Goal: Find specific page/section

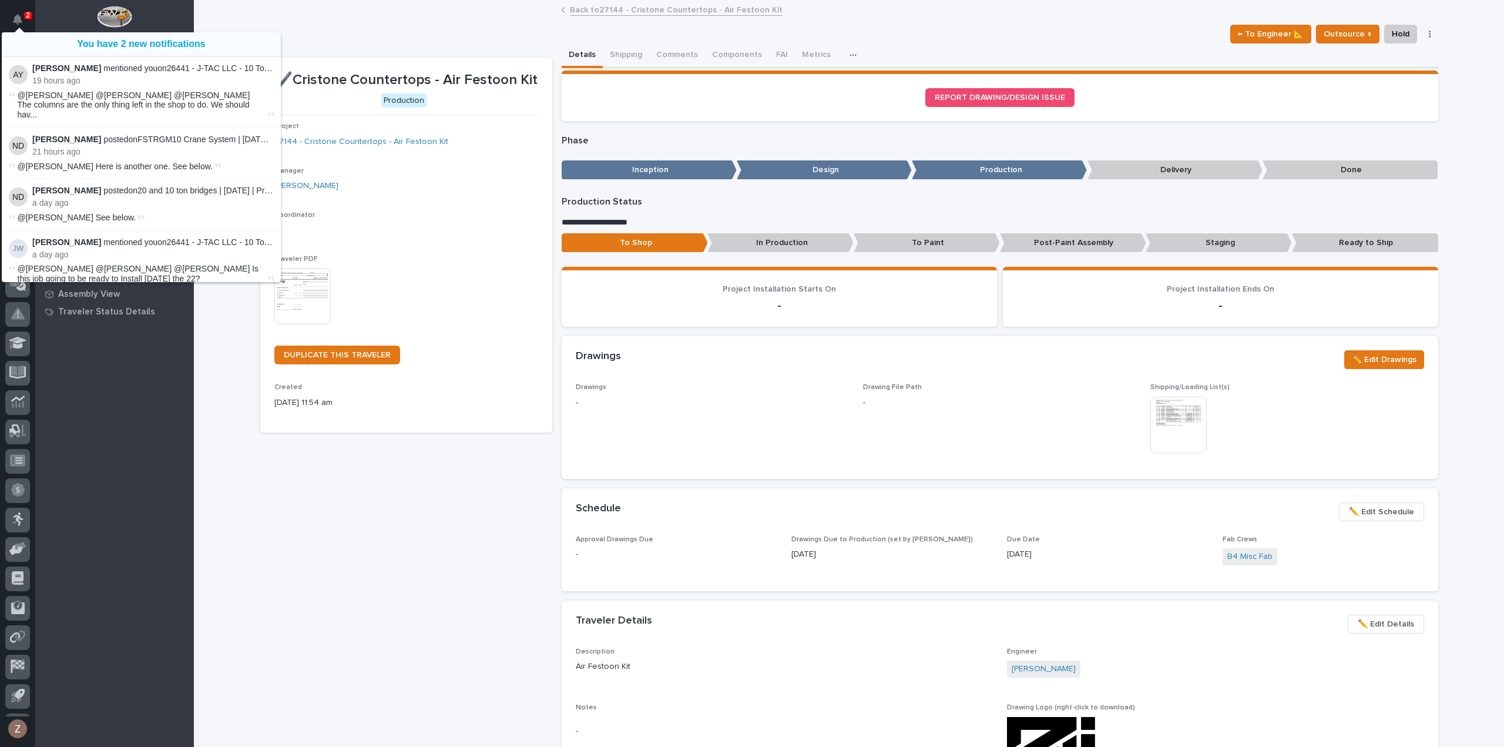
scroll to position [26, 0]
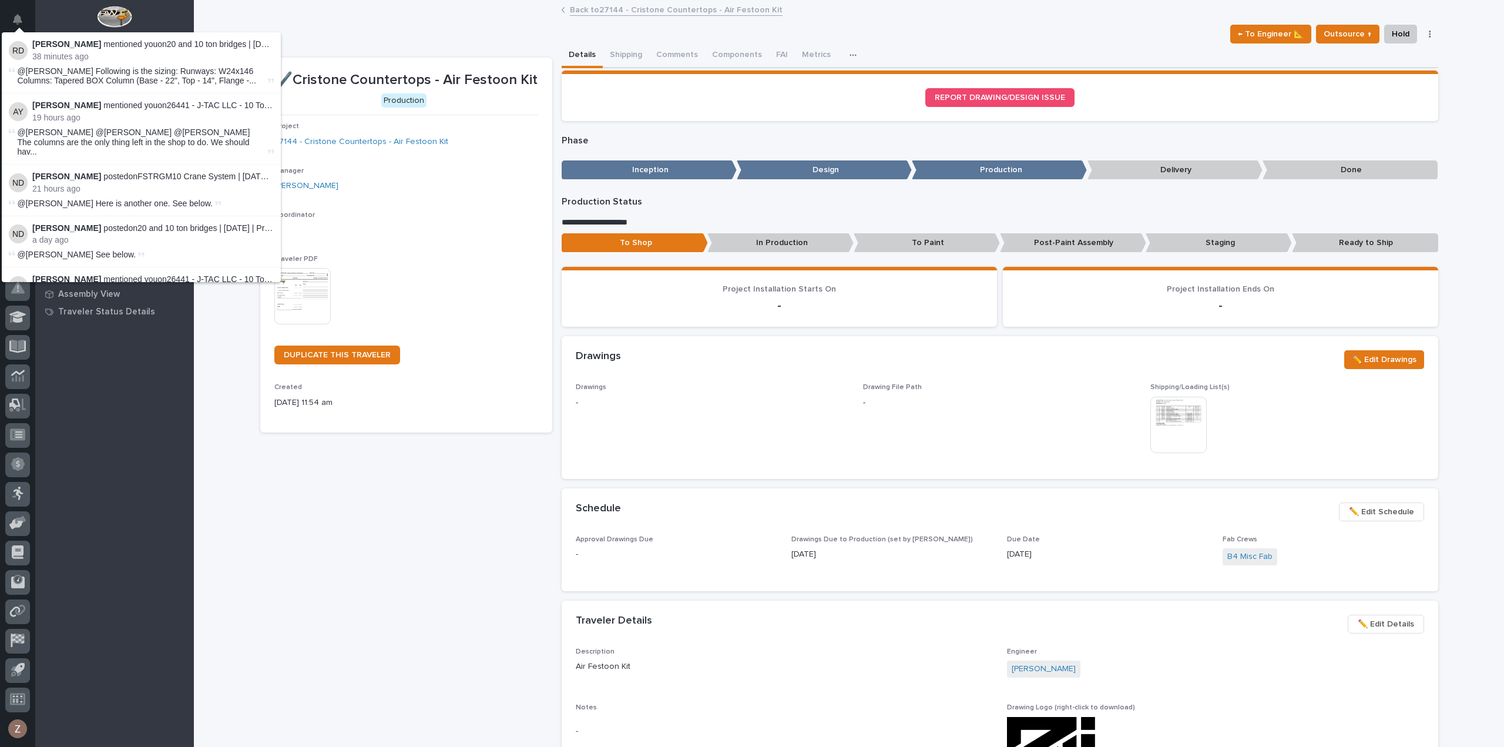
click at [443, 652] on div "✔️Cristone Countertops - Air Festoon Kit Production Project 27144 - Cristone Co…" at bounding box center [406, 759] width 292 height 1402
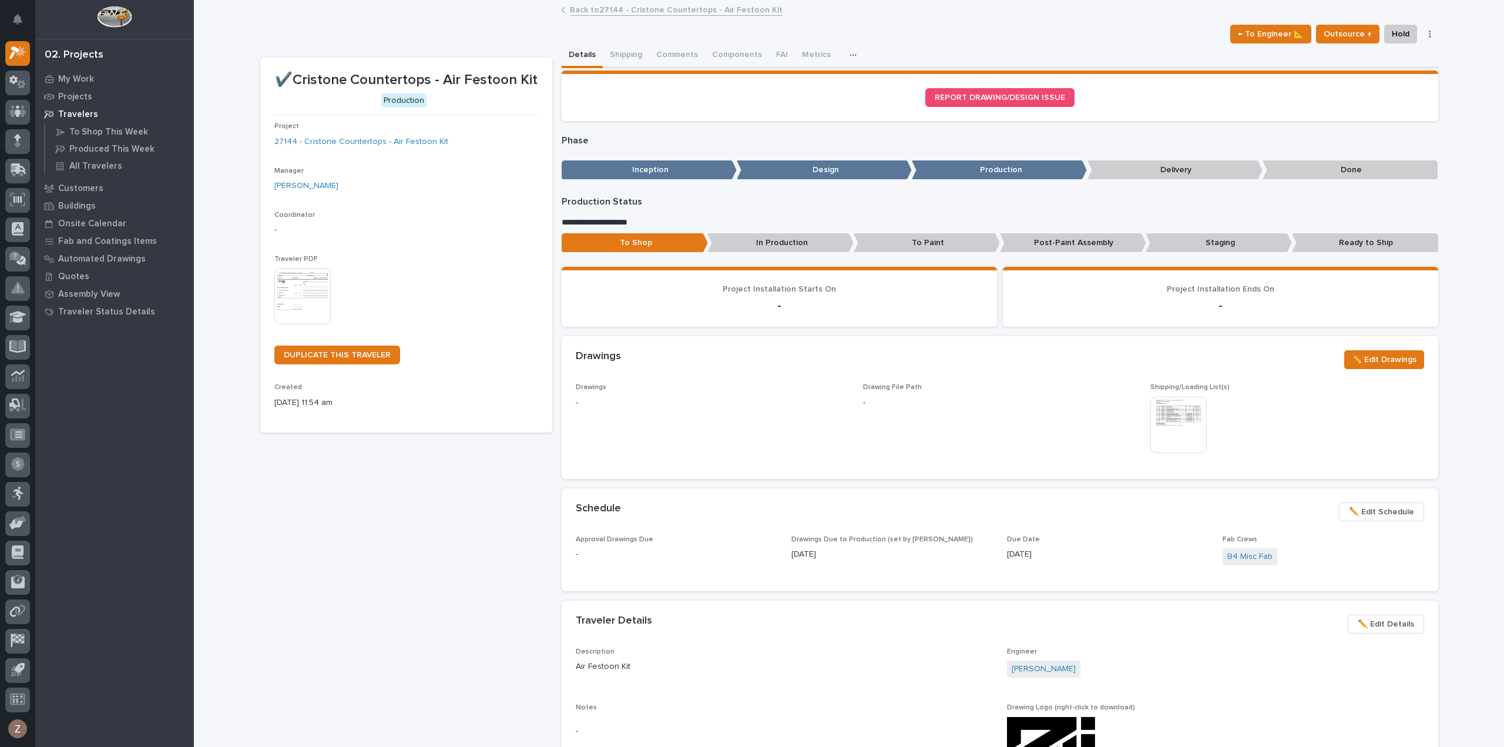
click at [619, 9] on link "Back to 27144 - Cristone Countertops - Air Festoon Kit" at bounding box center [676, 9] width 213 height 14
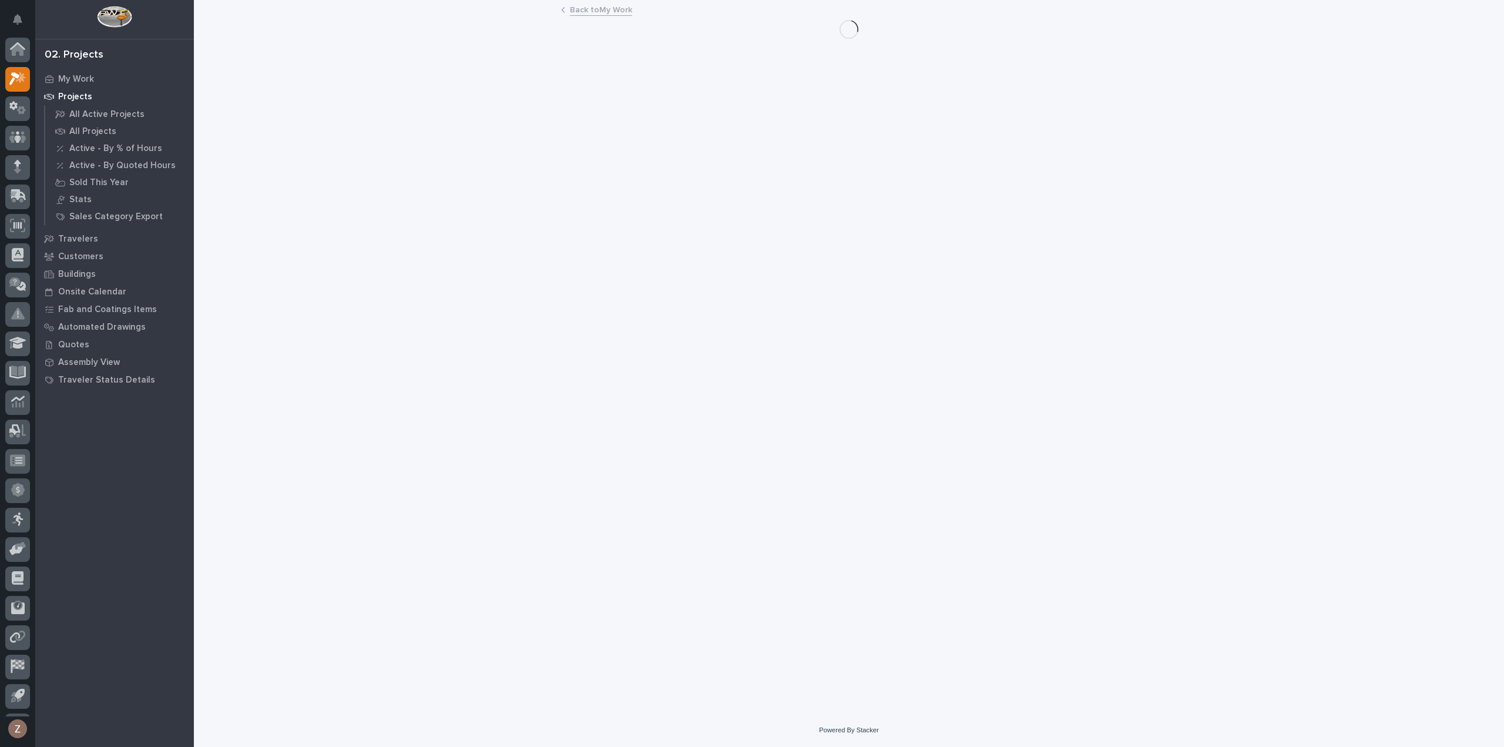
scroll to position [26, 0]
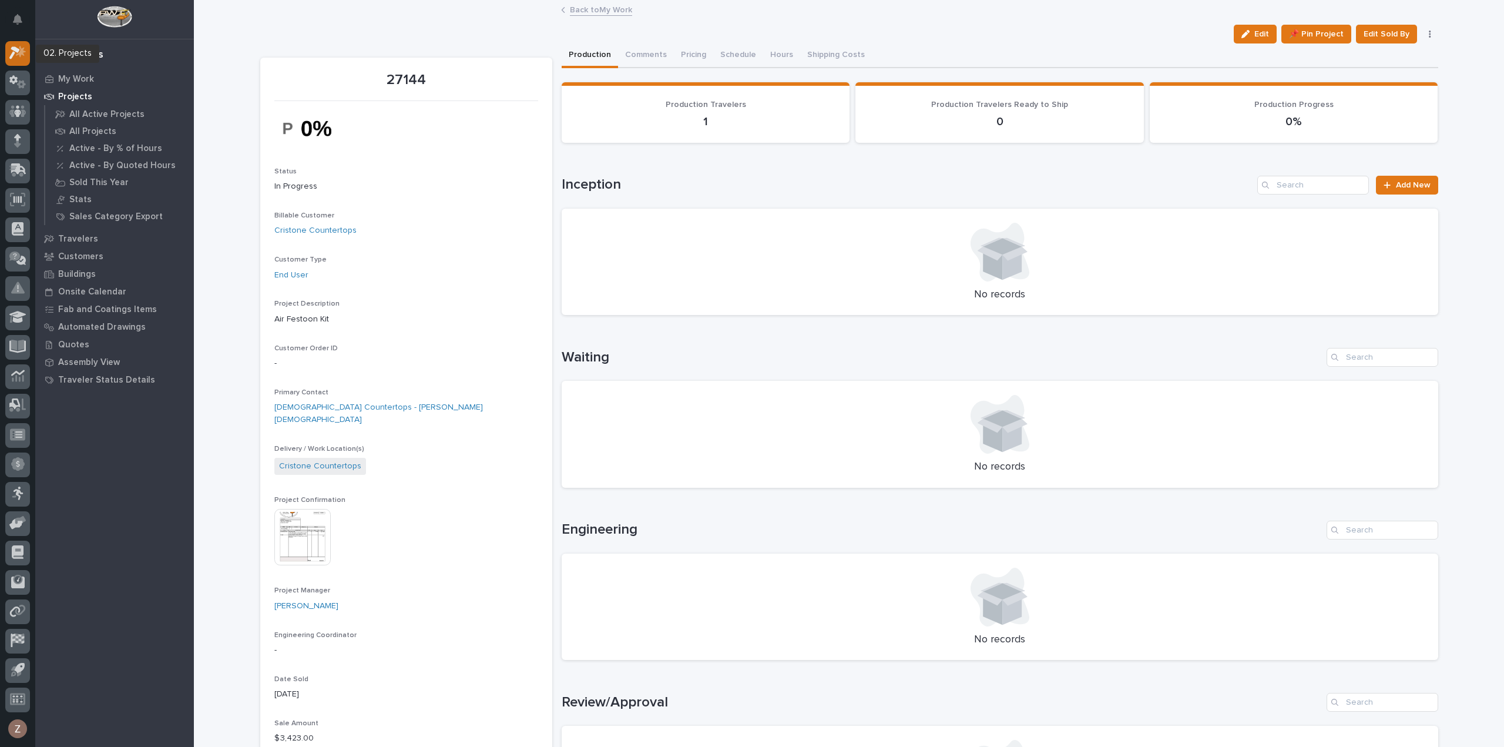
click at [25, 59] on div at bounding box center [17, 53] width 25 height 25
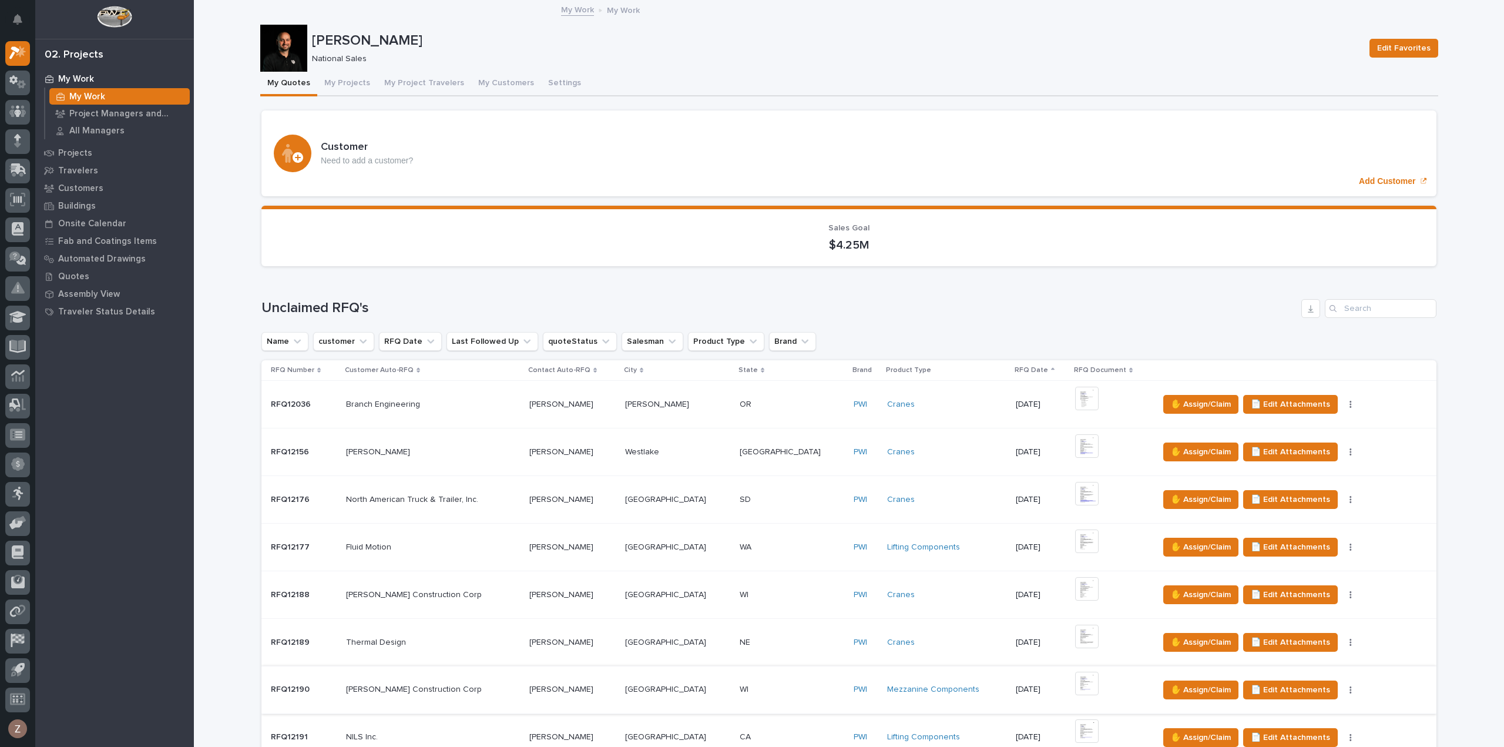
scroll to position [411, 0]
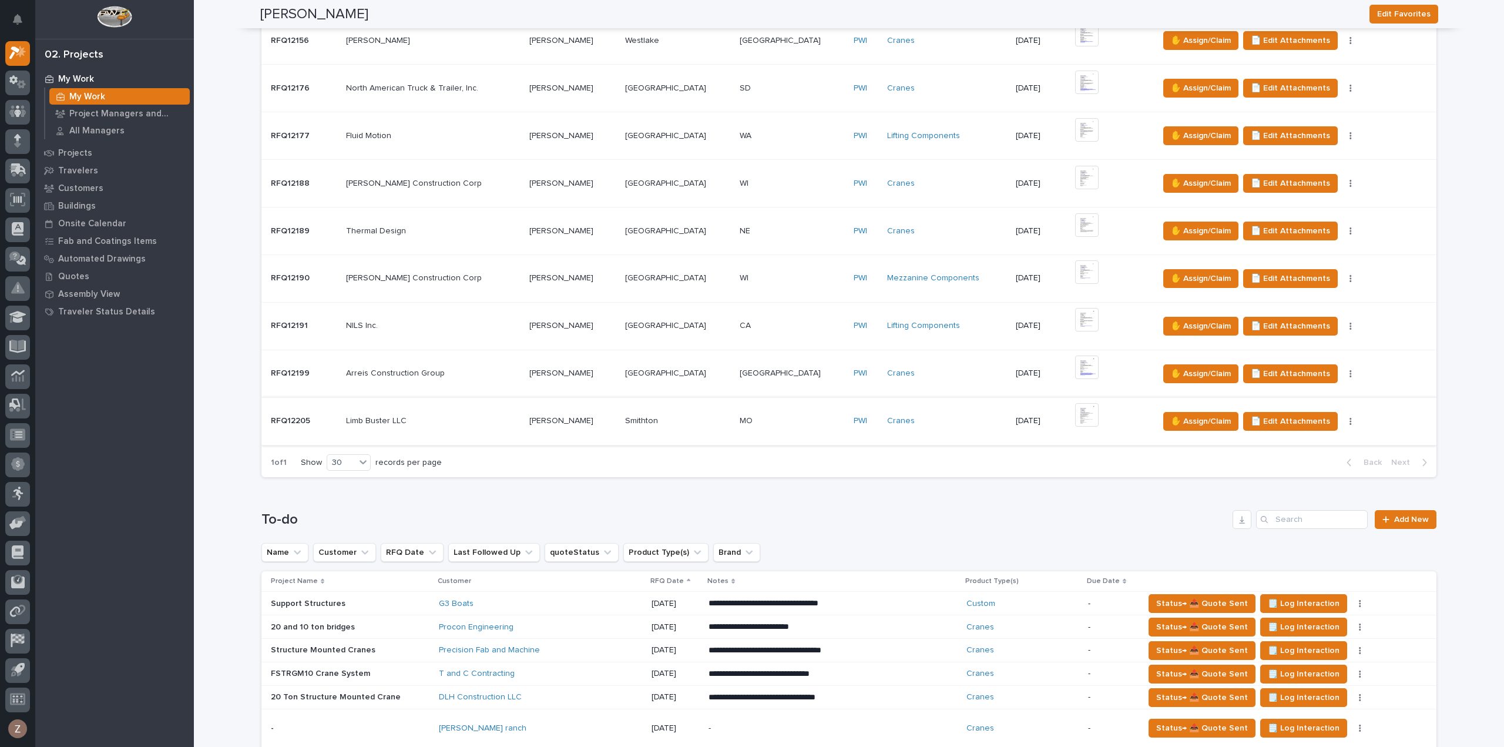
click at [1075, 415] on img at bounding box center [1087, 415] width 24 height 24
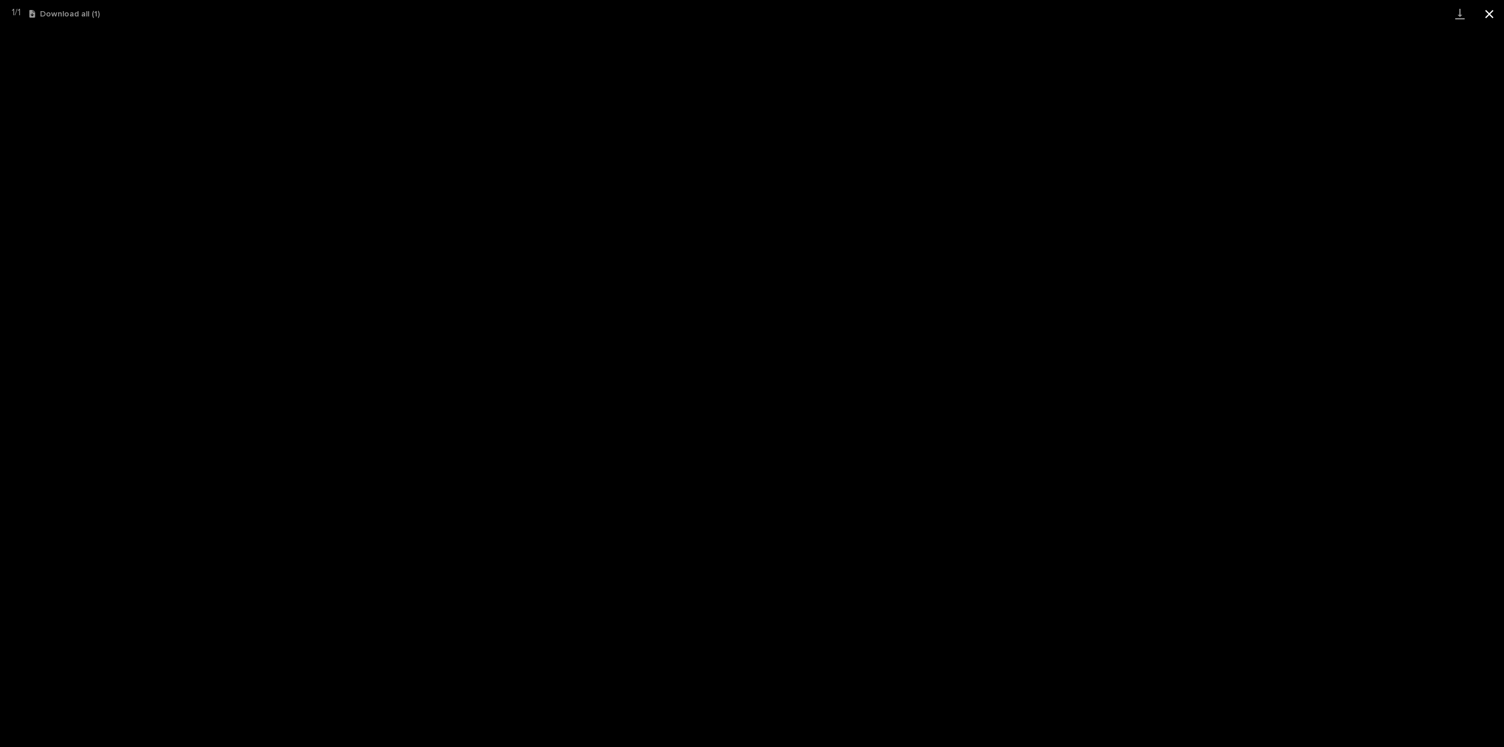
click at [1489, 16] on button "Close gallery" at bounding box center [1489, 14] width 29 height 28
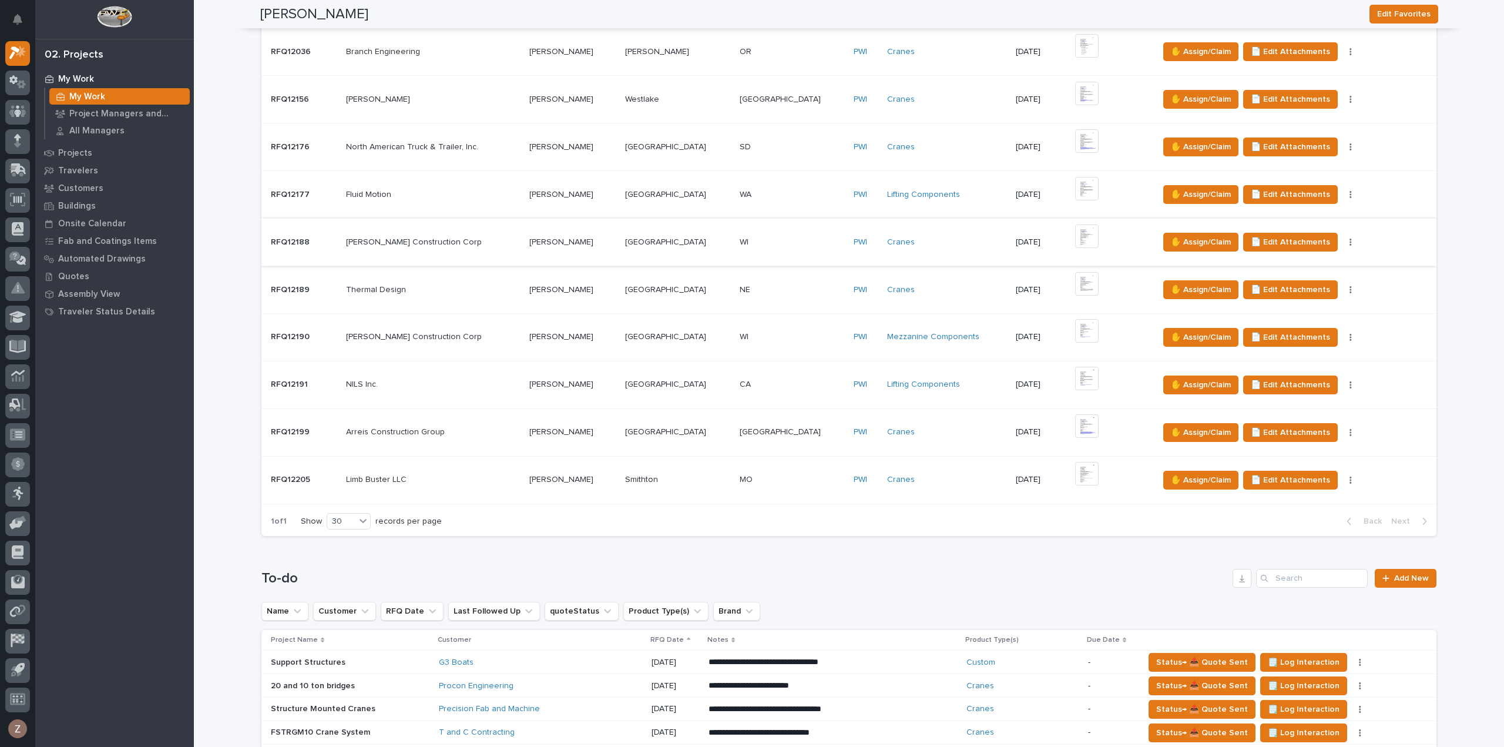
scroll to position [68, 0]
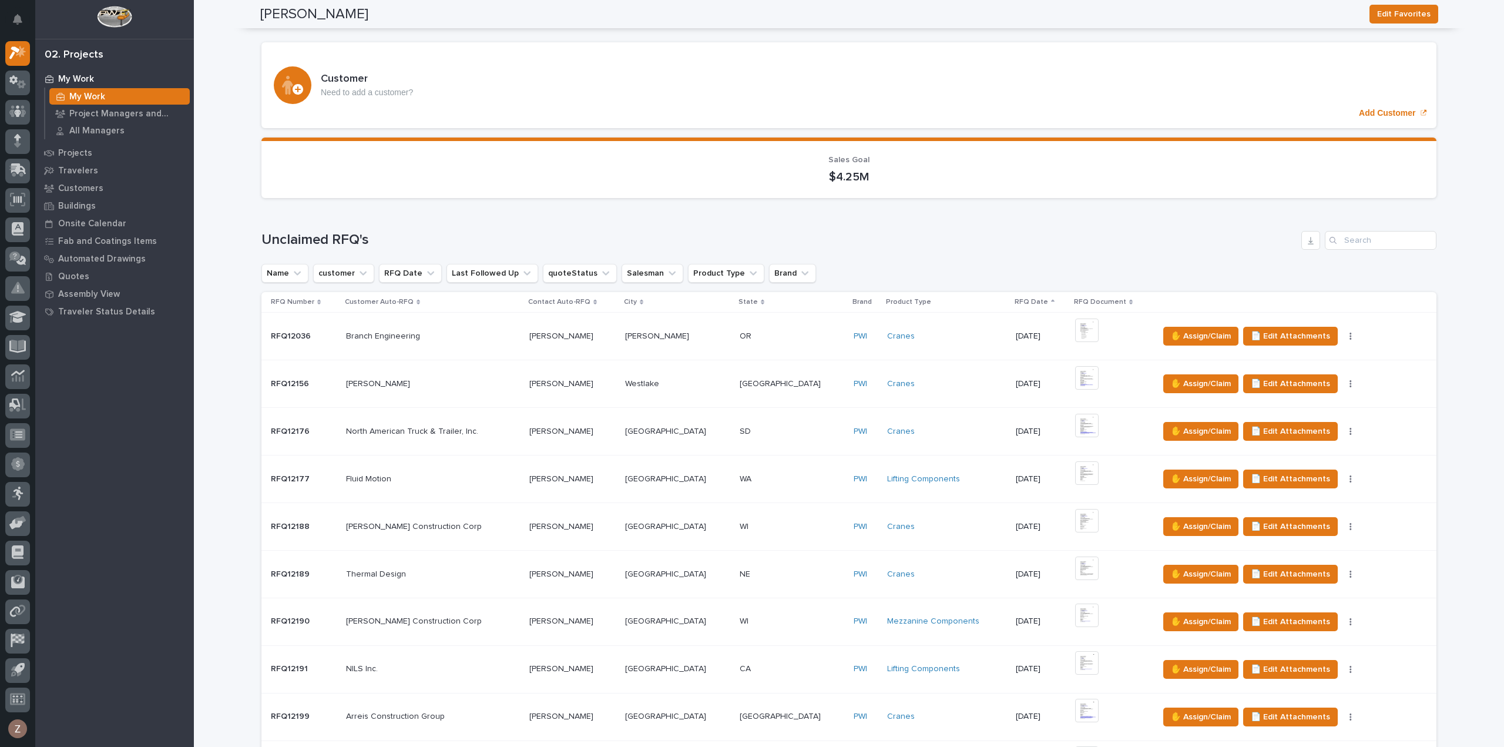
click at [338, 28] on button "My Projects" at bounding box center [347, 16] width 60 height 25
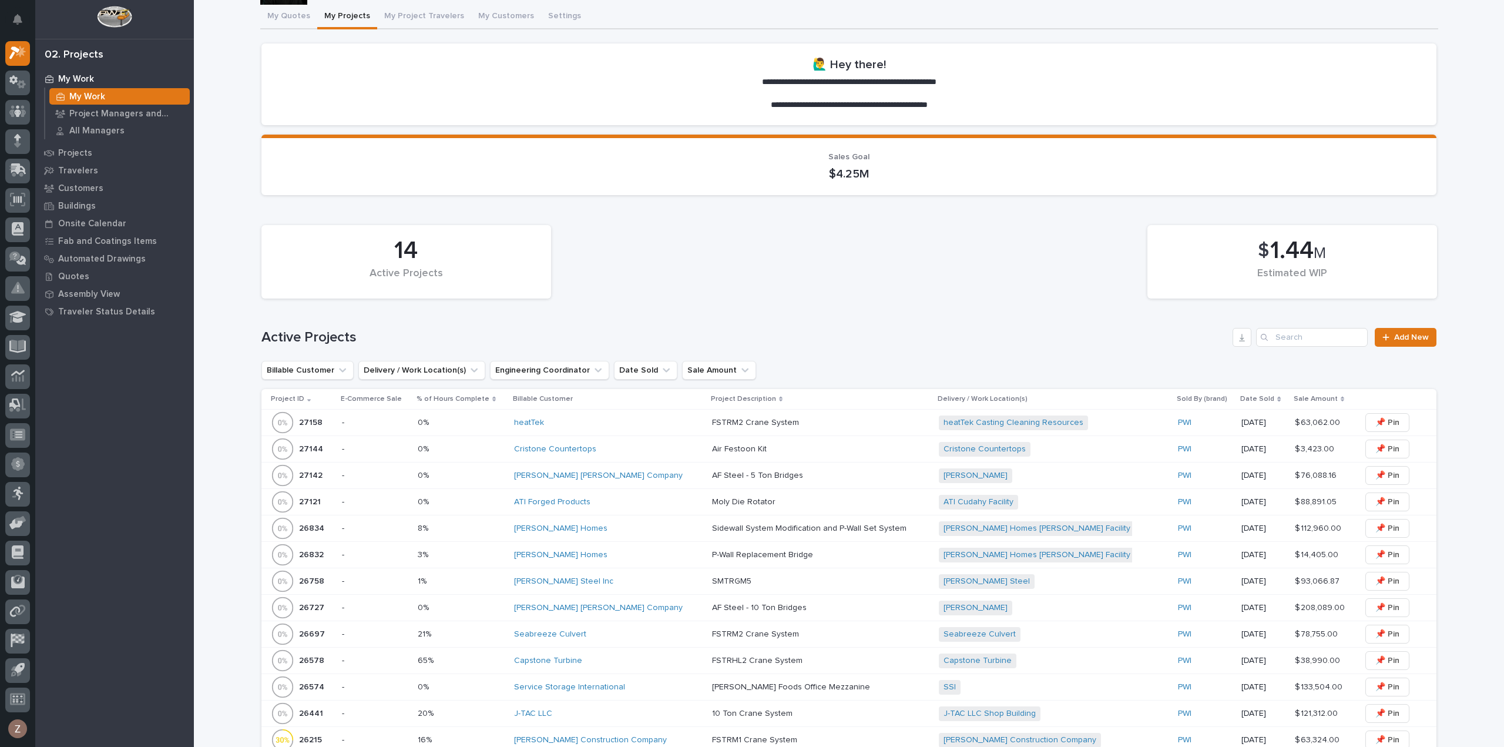
scroll to position [235, 0]
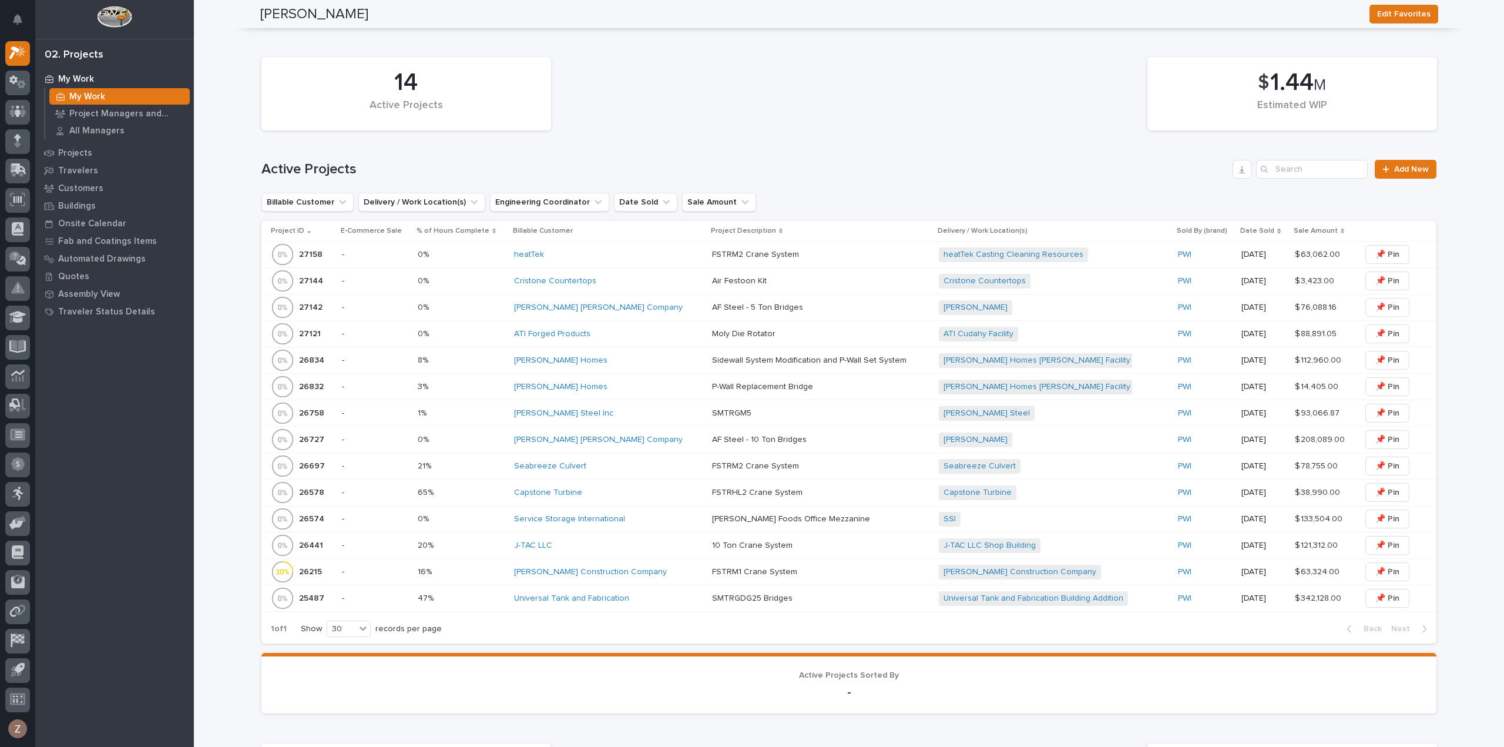
click at [643, 601] on div "Universal Tank and Fabrication" at bounding box center [608, 598] width 189 height 19
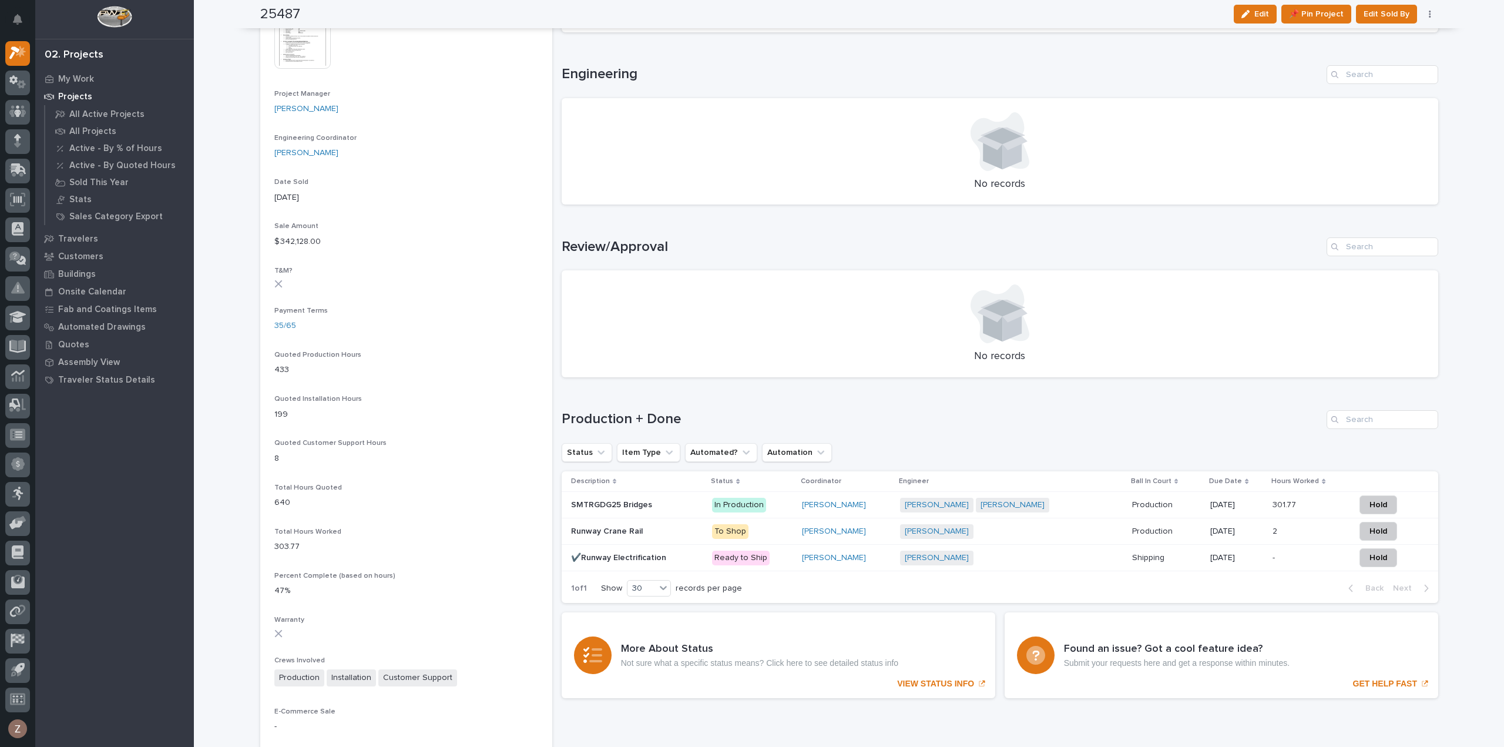
scroll to position [529, 0]
